Goal: Transaction & Acquisition: Purchase product/service

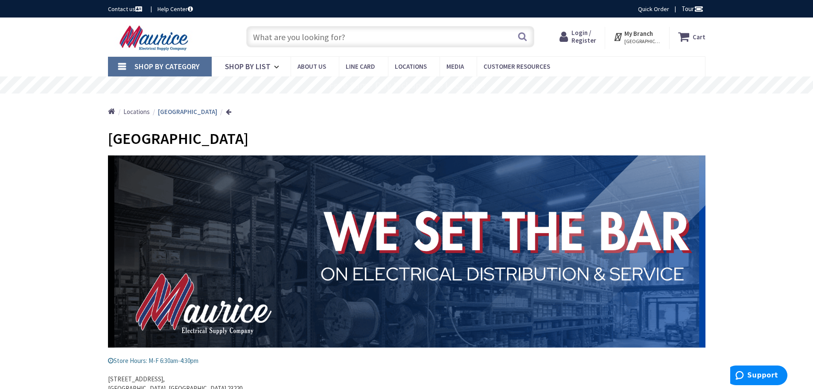
click at [129, 64] on link "Shop By Category" at bounding box center [160, 67] width 104 height 20
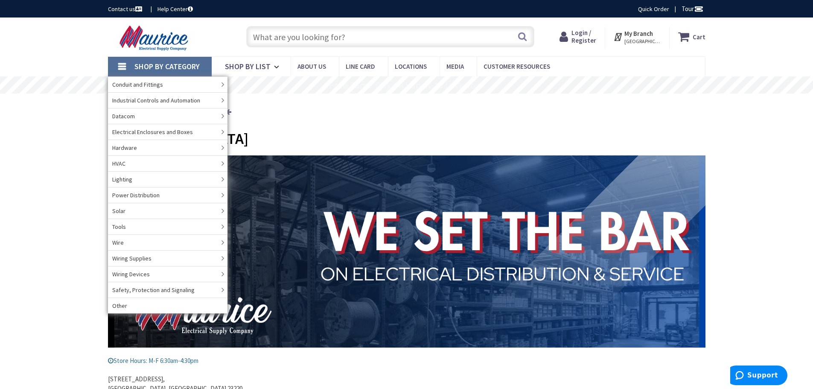
click at [329, 35] on input "text" at bounding box center [390, 36] width 288 height 21
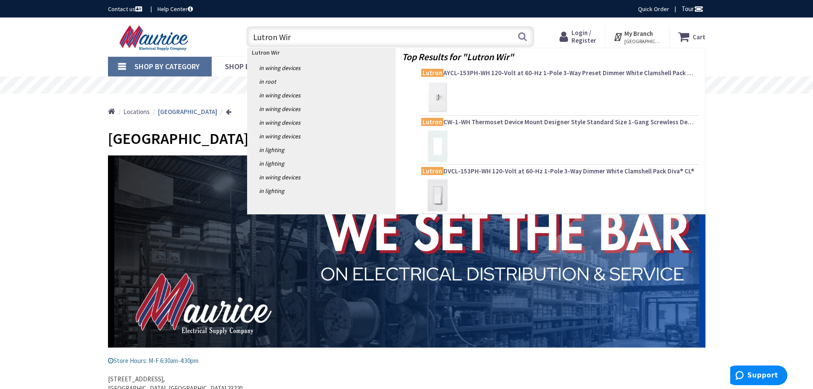
type input "Lutron Wire"
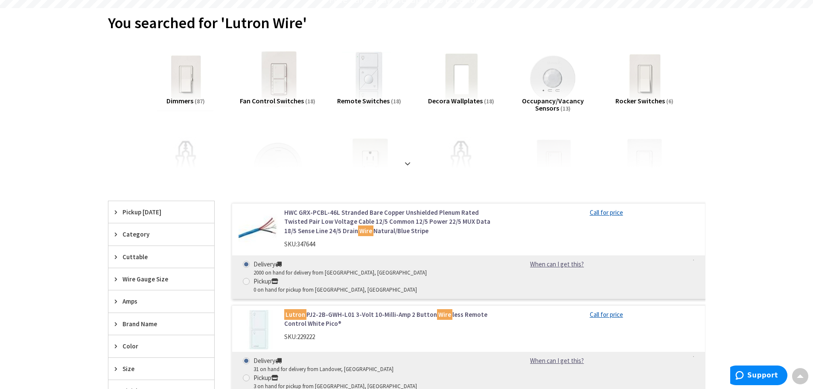
scroll to position [171, 0]
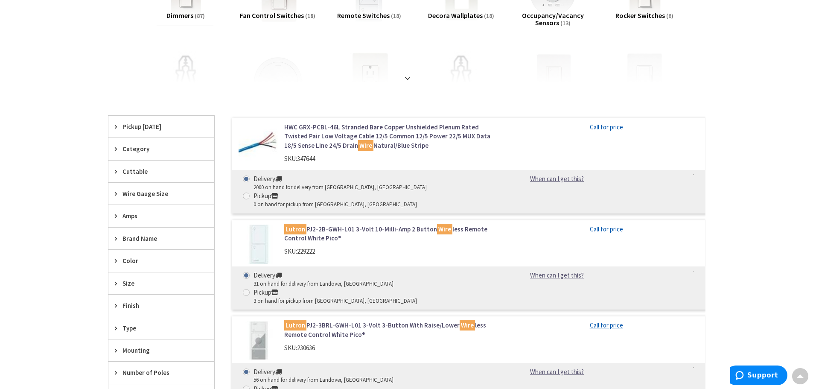
click at [361, 132] on link "HWC GRX-PCBL-46L Stranded Bare Copper Unshielded Plenum Rated Twisted Pair Low …" at bounding box center [392, 135] width 217 height 27
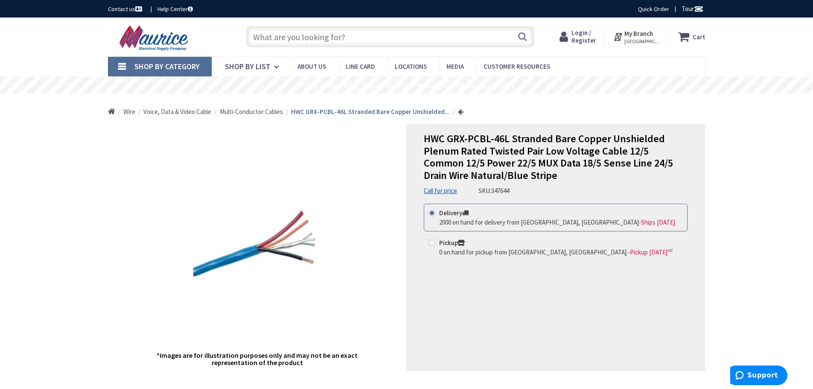
click at [429, 242] on span at bounding box center [431, 242] width 7 height 7
click at [431, 242] on input "Pickup 0 on hand for pickup from [GEOGRAPHIC_DATA], [GEOGRAPHIC_DATA]. - Pickup…" at bounding box center [434, 243] width 6 height 6
radio input "true"
click at [644, 34] on strong "My Branch" at bounding box center [638, 33] width 29 height 8
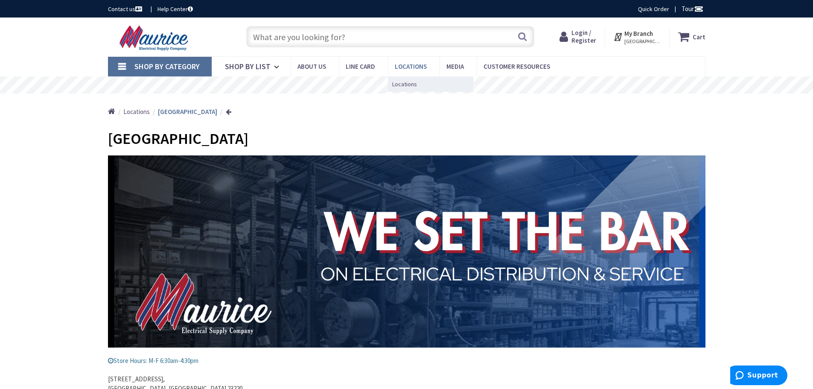
click at [403, 64] on span "Locations" at bounding box center [411, 66] width 32 height 8
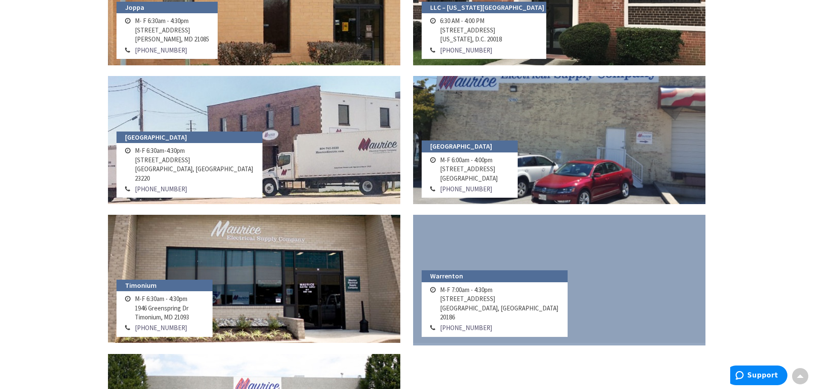
scroll to position [768, 0]
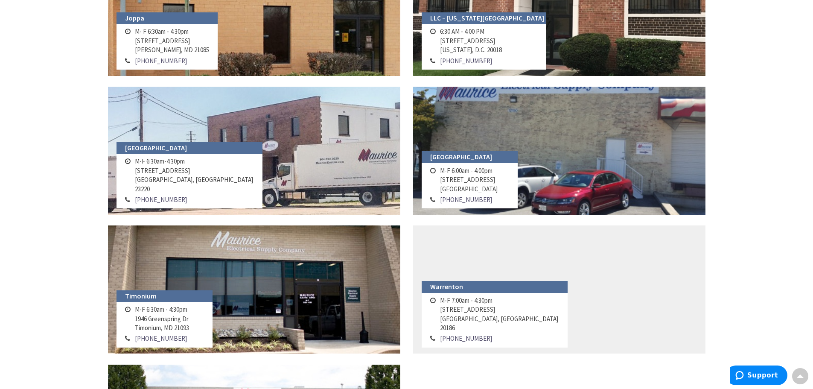
click at [128, 154] on h4 "[GEOGRAPHIC_DATA]" at bounding box center [190, 148] width 146 height 12
click at [142, 154] on h4 "[GEOGRAPHIC_DATA]" at bounding box center [190, 148] width 146 height 12
click at [157, 175] on td "M-F 6:30am-4:30pm 923 N. Meadow Street Richmond, VA 23220" at bounding box center [195, 175] width 124 height 38
click at [146, 154] on h4 "[GEOGRAPHIC_DATA]" at bounding box center [190, 148] width 146 height 12
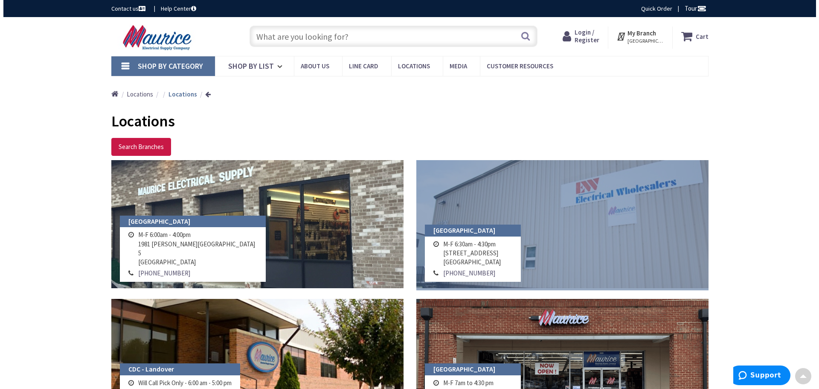
scroll to position [0, 0]
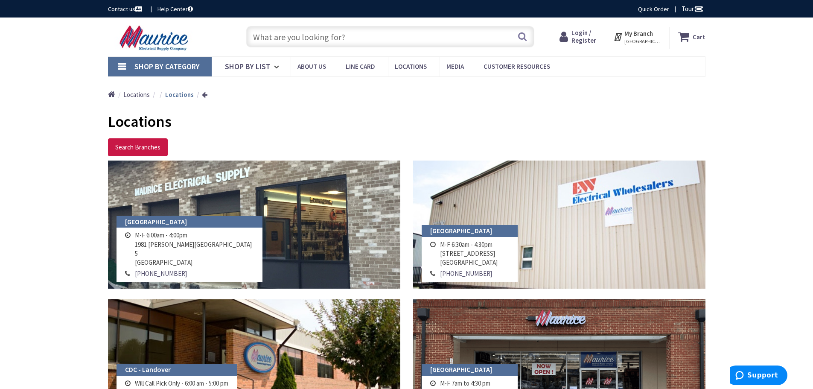
click at [645, 34] on strong "My Branch" at bounding box center [638, 33] width 29 height 8
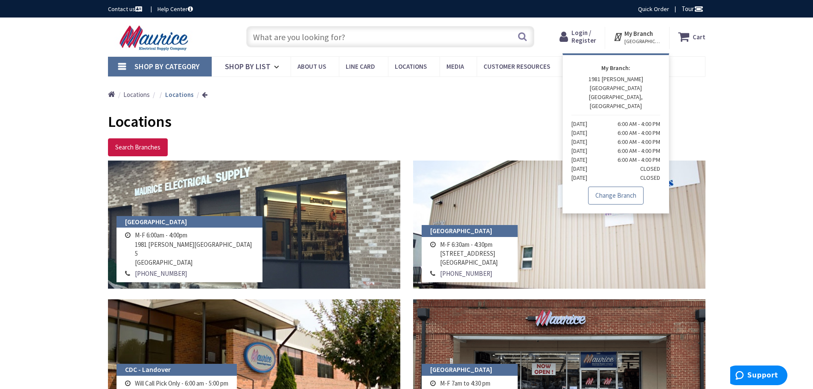
click at [621, 186] on link "Change Branch" at bounding box center [615, 195] width 55 height 18
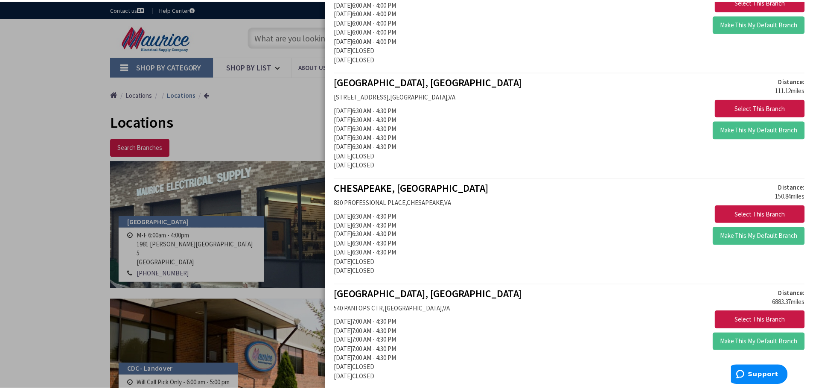
scroll to position [1386, 0]
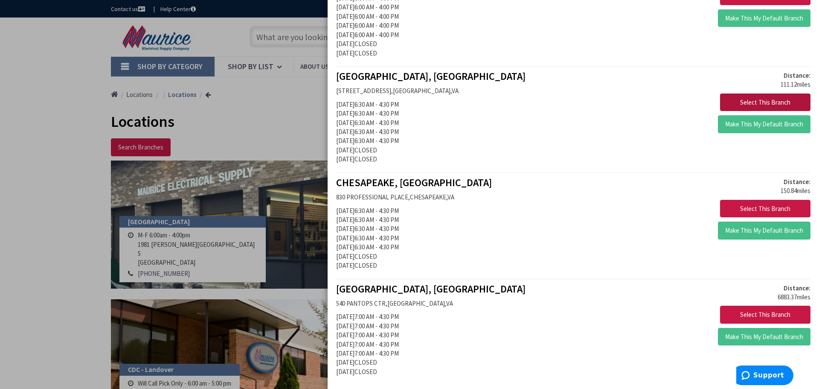
click at [756, 99] on button "Select This Branch" at bounding box center [765, 102] width 90 height 18
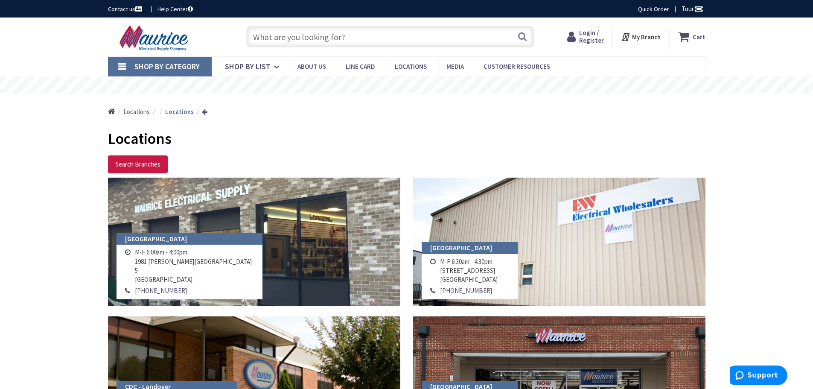
click at [329, 35] on input "text" at bounding box center [390, 36] width 288 height 21
click at [374, 41] on input "text" at bounding box center [390, 36] width 288 height 21
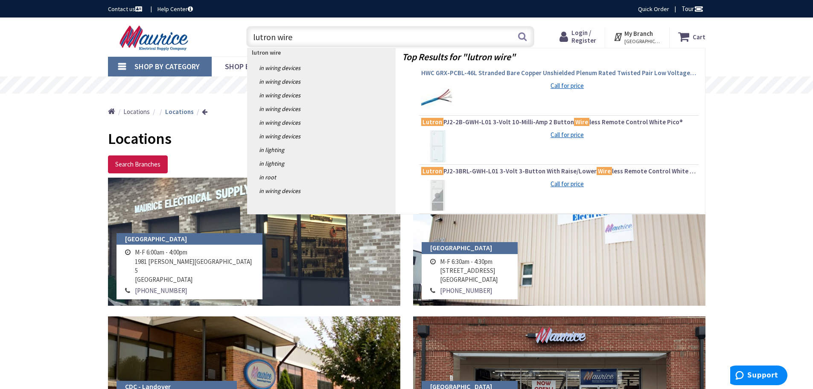
type input "lutron wire"
click at [458, 77] on link "HWC GRX-PCBL-46L Stranded Bare Copper Unshielded Plenum Rated Twisted Pair Low …" at bounding box center [558, 74] width 275 height 10
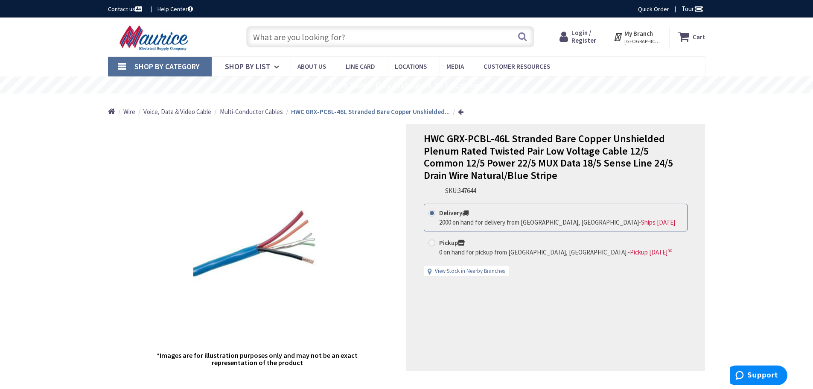
click at [432, 243] on span at bounding box center [431, 242] width 7 height 7
click at [432, 243] on input "Pickup 0 on hand for pickup from Richmond, VA. - Pickup Thursday, October 2 nd" at bounding box center [434, 243] width 6 height 6
radio input "true"
